Goal: Use online tool/utility: Utilize a website feature to perform a specific function

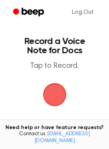
click at [63, 91] on span "button" at bounding box center [54, 94] width 21 height 21
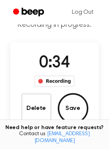
scroll to position [34, 0]
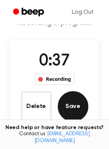
click at [66, 111] on button "Save" at bounding box center [73, 106] width 31 height 31
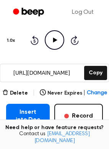
scroll to position [82, 0]
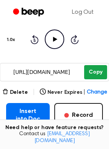
click at [95, 73] on button "Copy" at bounding box center [95, 72] width 23 height 14
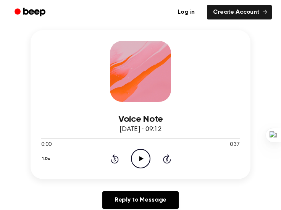
scroll to position [79, 0]
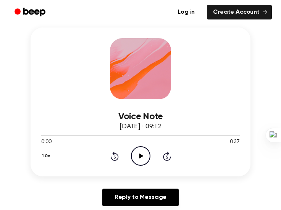
click at [139, 156] on icon at bounding box center [141, 156] width 4 height 5
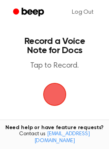
click at [52, 89] on span "button" at bounding box center [54, 94] width 21 height 21
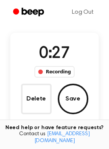
scroll to position [41, 0]
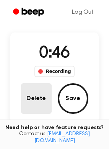
click at [40, 90] on button "Delete" at bounding box center [36, 98] width 31 height 31
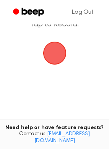
click at [59, 56] on span "button" at bounding box center [54, 52] width 21 height 21
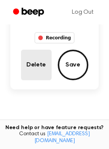
click at [40, 68] on button "Delete" at bounding box center [36, 65] width 31 height 31
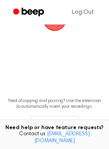
scroll to position [41, 0]
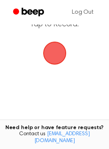
click at [55, 57] on span "button" at bounding box center [54, 52] width 21 height 21
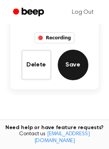
click at [70, 63] on button "Save" at bounding box center [73, 65] width 31 height 31
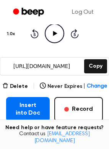
scroll to position [79, 0]
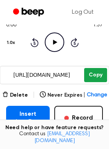
click at [97, 77] on button "Copy" at bounding box center [95, 75] width 23 height 14
